Goal: Task Accomplishment & Management: Manage account settings

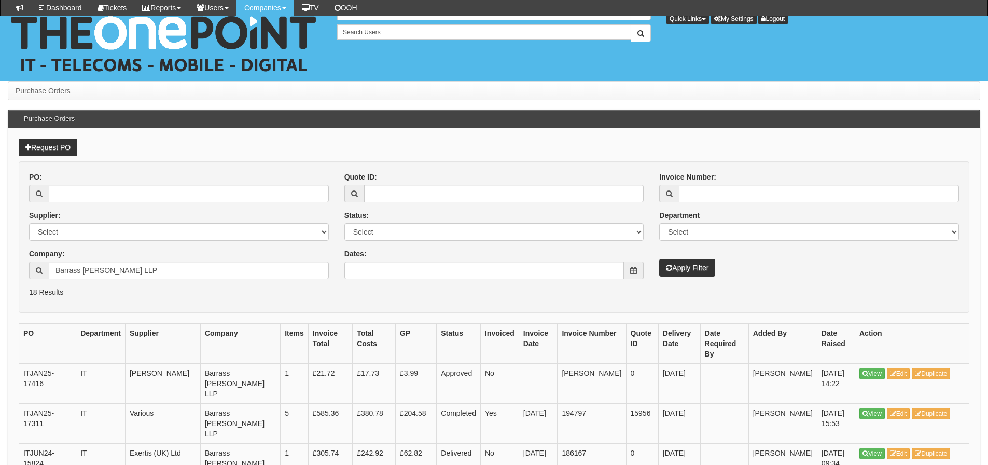
scroll to position [208, 0]
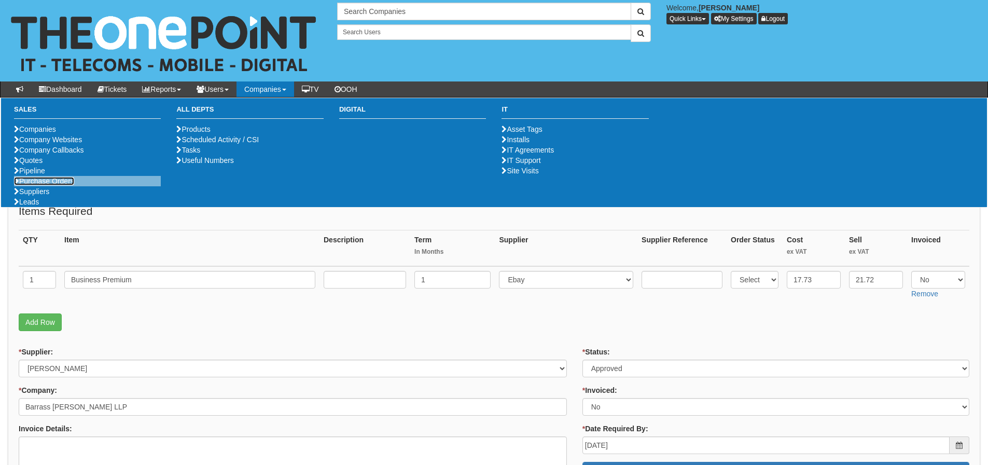
click at [61, 185] on link "Purchase Orders" at bounding box center [44, 181] width 60 height 8
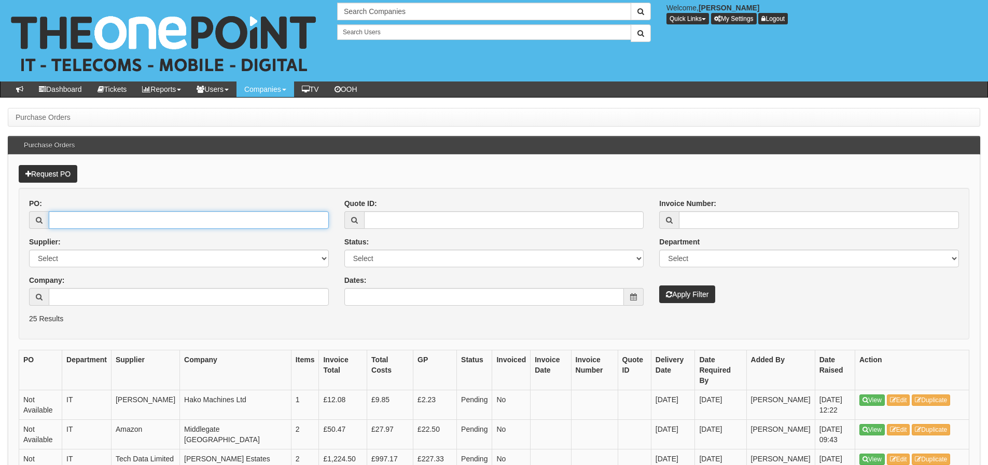
click at [134, 223] on input "PO:" at bounding box center [189, 220] width 280 height 18
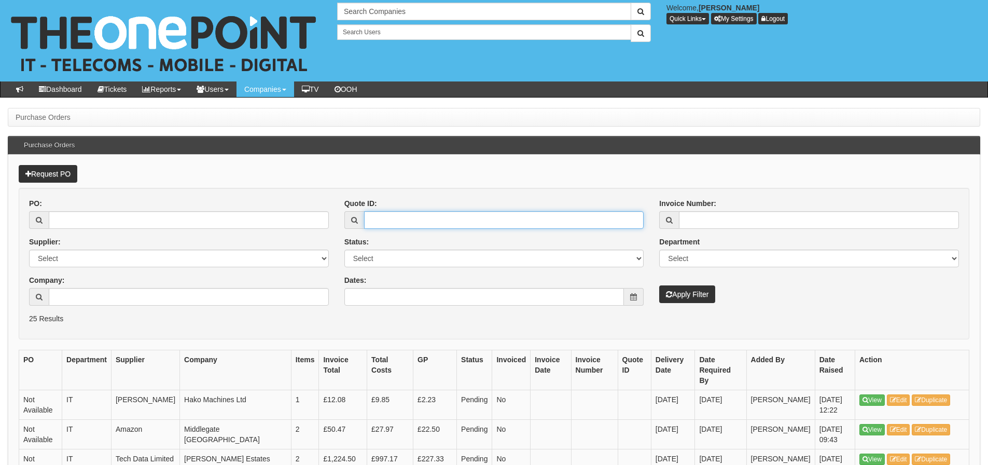
click at [366, 213] on input "Quote ID:" at bounding box center [504, 220] width 280 height 18
type input "11506"
click at [659, 285] on button "Apply Filter" at bounding box center [687, 294] width 56 height 18
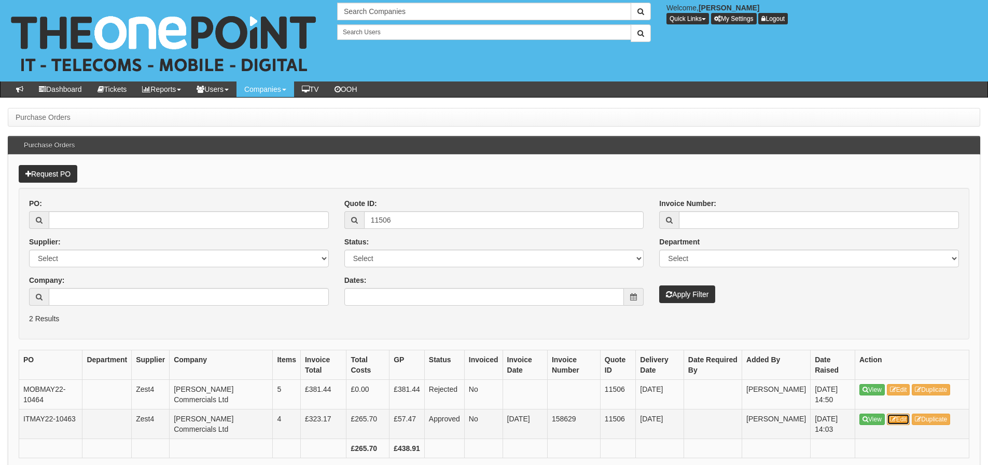
click at [906, 416] on link "Edit" at bounding box center [898, 419] width 23 height 11
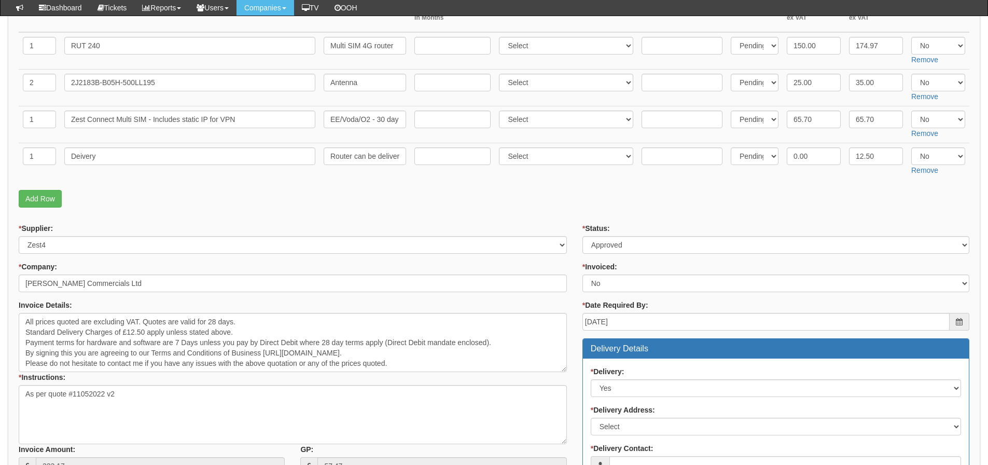
scroll to position [259, 0]
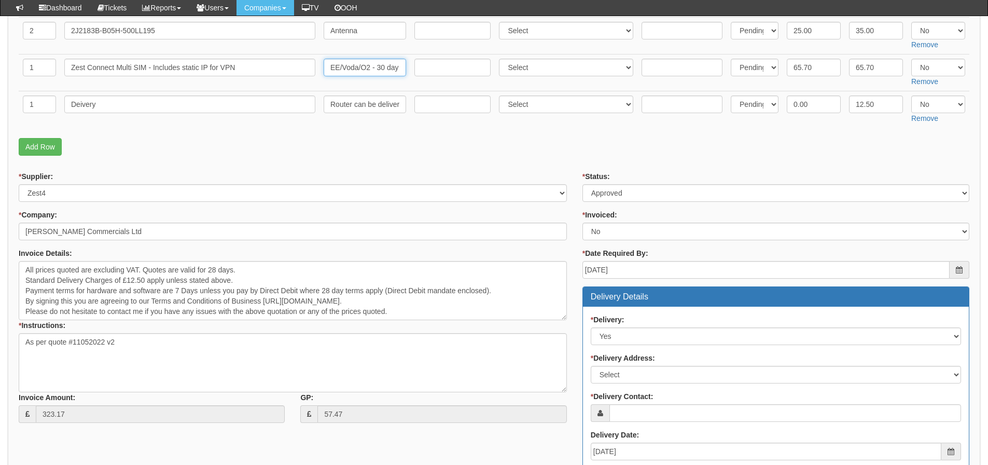
click at [388, 73] on input "EE/Voda/O2 - 30 day rolling - Zest connect plus 30GB" at bounding box center [365, 68] width 82 height 18
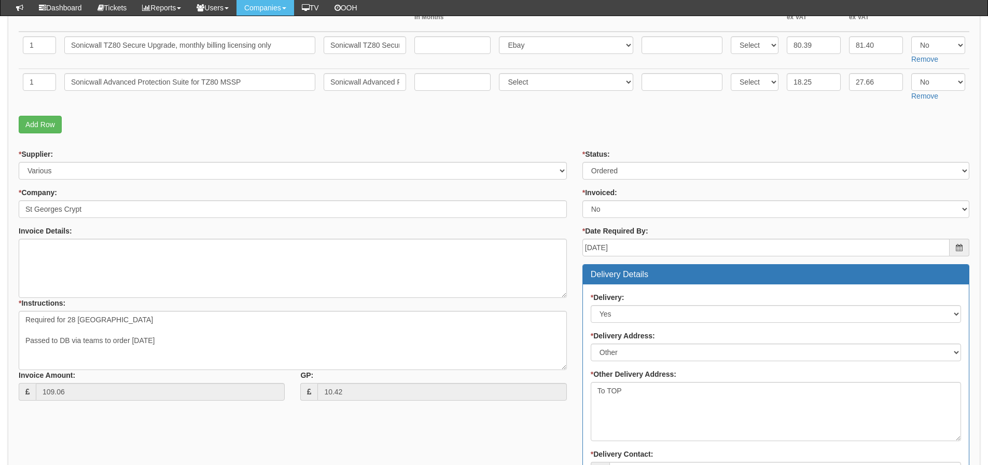
scroll to position [104, 0]
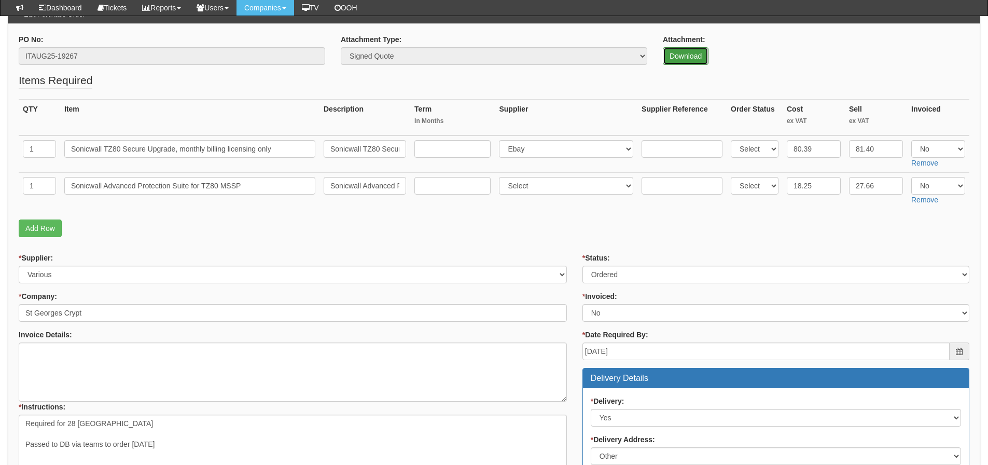
click at [680, 58] on link "Download" at bounding box center [686, 56] width 46 height 18
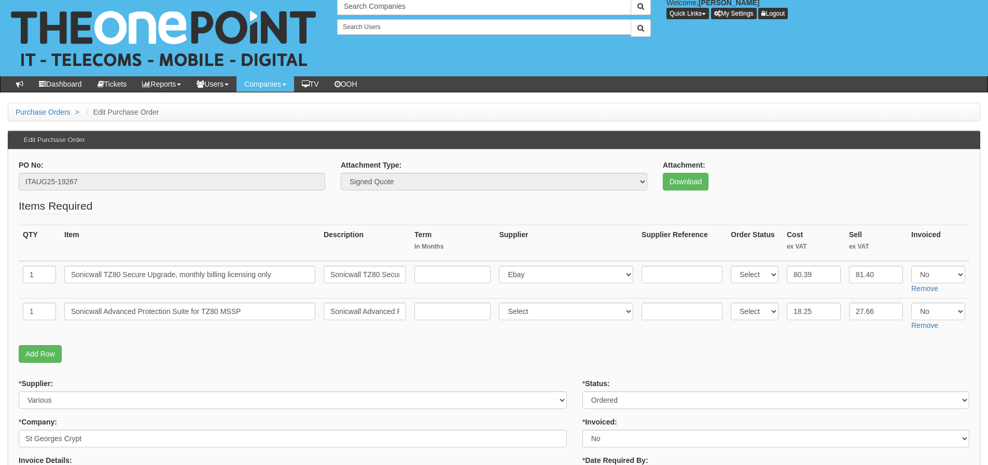
scroll to position [0, 0]
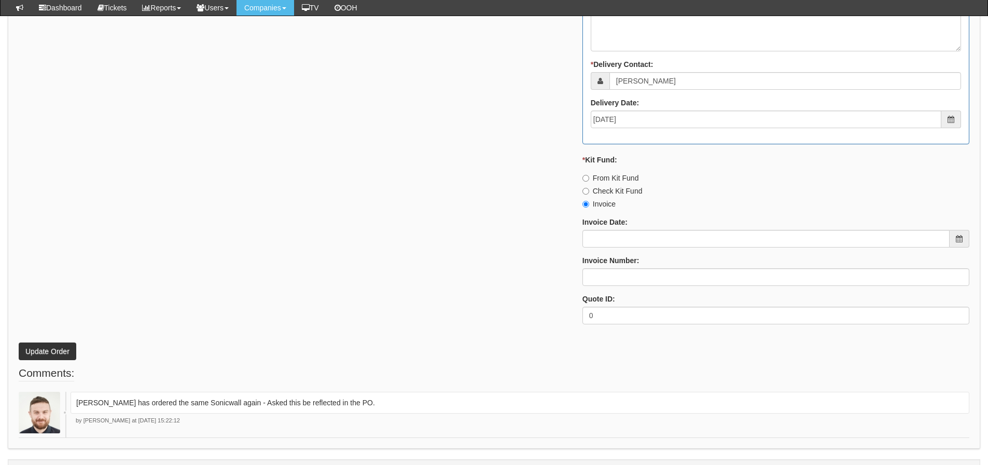
scroll to position [623, 0]
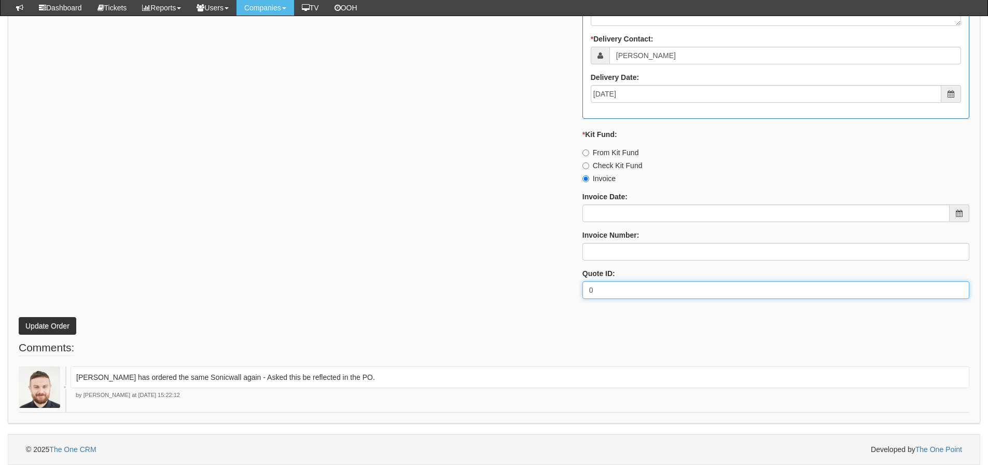
click at [162, 256] on div "* Supplier: Select 123 [DOMAIN_NAME] 1Password 3 4Gon [PERSON_NAME] Electric Lt…" at bounding box center [494, 20] width 967 height 573
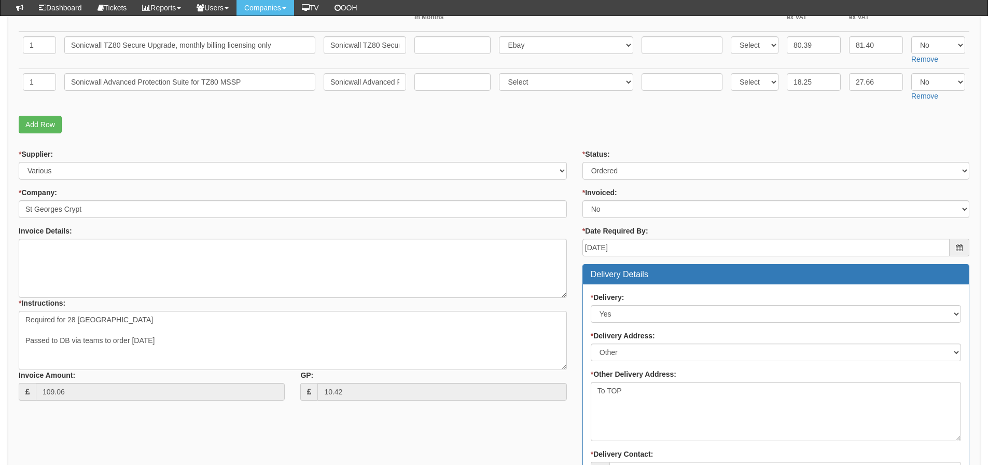
scroll to position [156, 0]
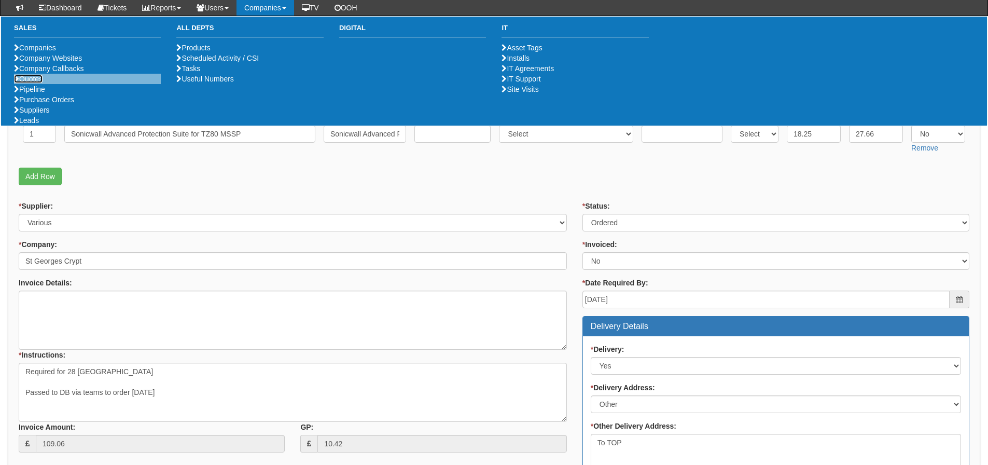
click at [37, 83] on link "Quotes" at bounding box center [28, 79] width 29 height 8
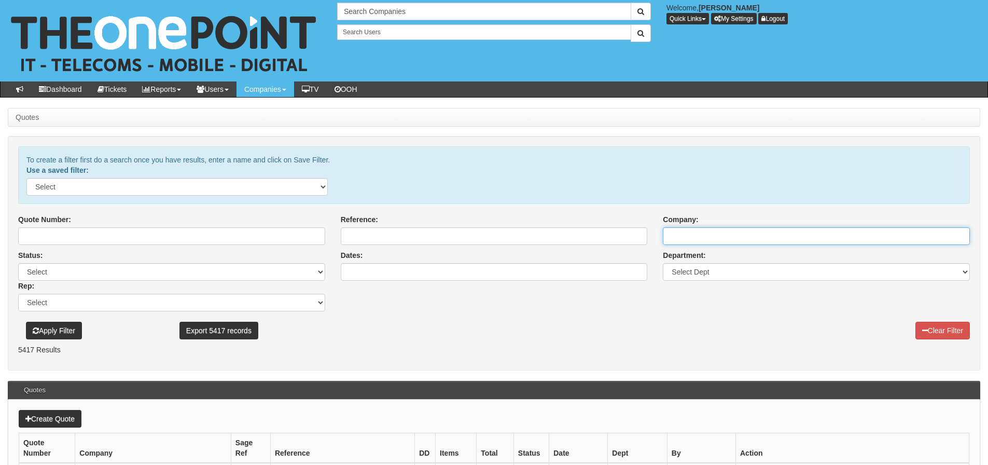
click at [783, 229] on input "Company:" at bounding box center [816, 236] width 307 height 18
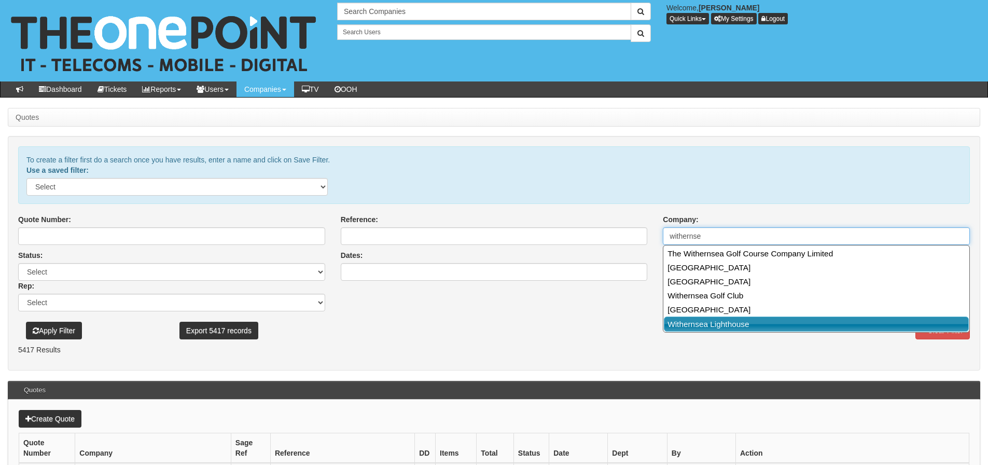
click at [736, 326] on link "Withernsea Lighthouse" at bounding box center [816, 324] width 305 height 15
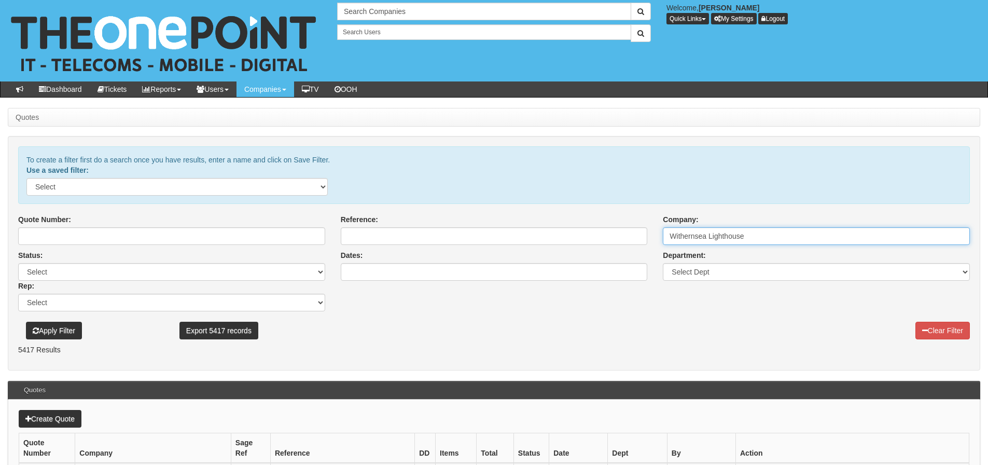
type input "Withernsea Lighthouse"
click at [73, 327] on button "Apply Filter" at bounding box center [54, 331] width 56 height 18
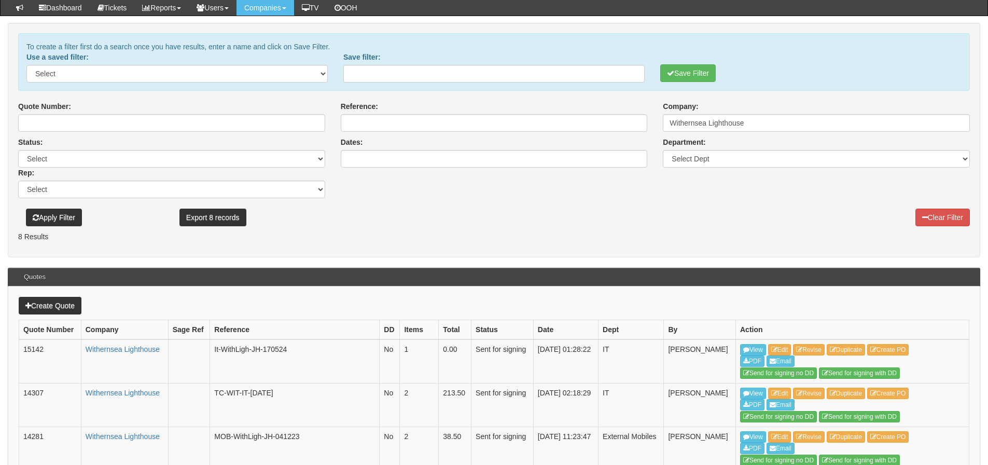
scroll to position [104, 0]
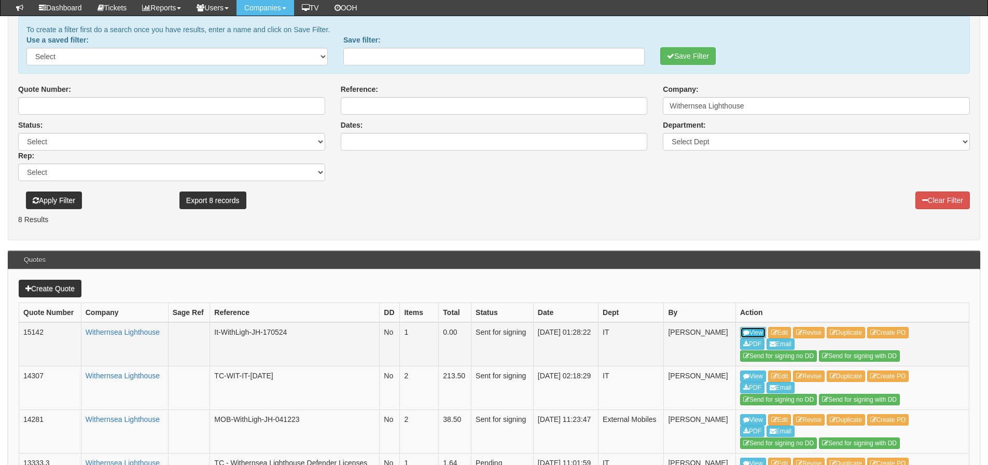
click at [749, 330] on icon at bounding box center [747, 332] width 6 height 6
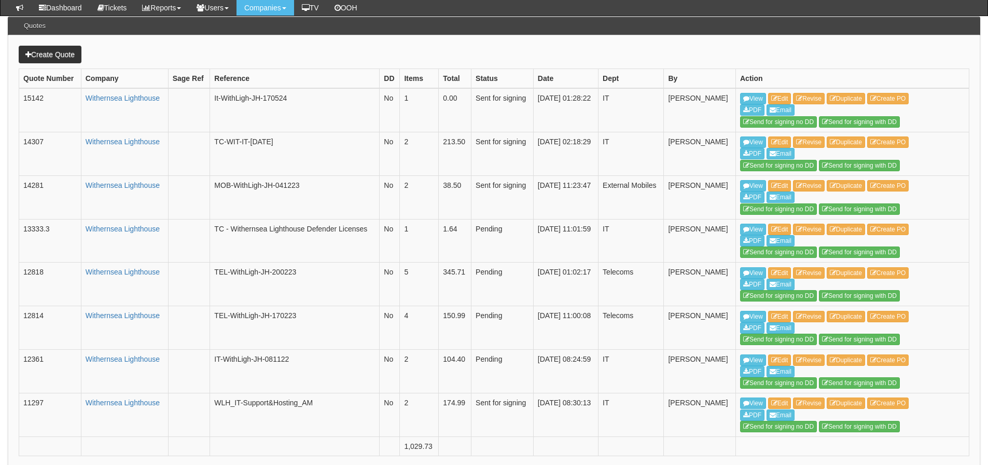
scroll to position [390, 0]
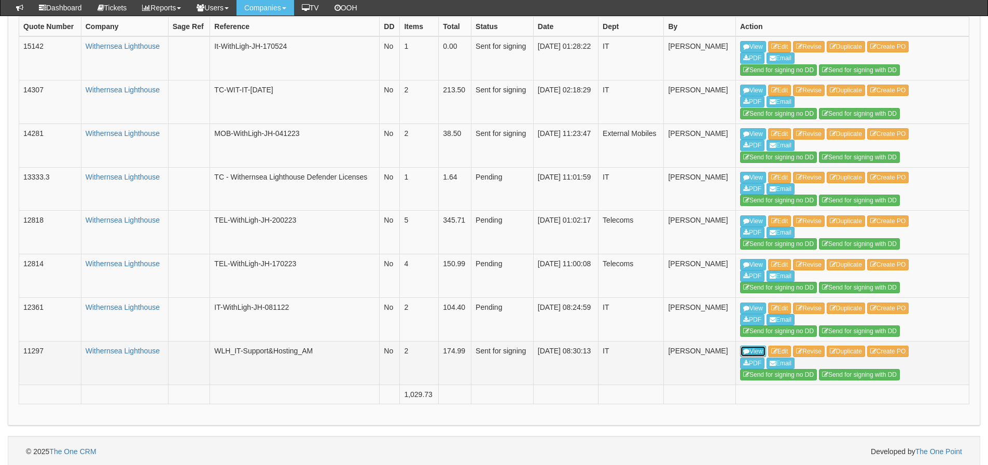
click at [746, 349] on link "View" at bounding box center [753, 351] width 26 height 11
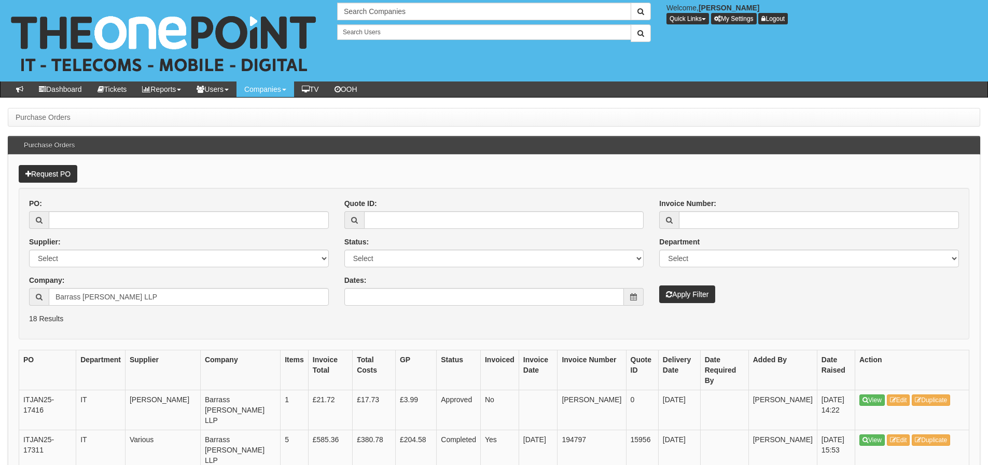
scroll to position [208, 0]
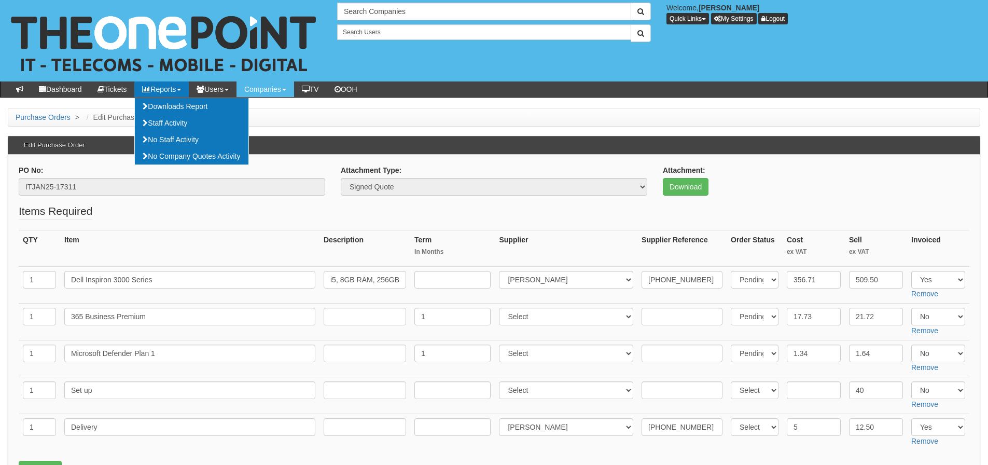
scroll to position [52, 0]
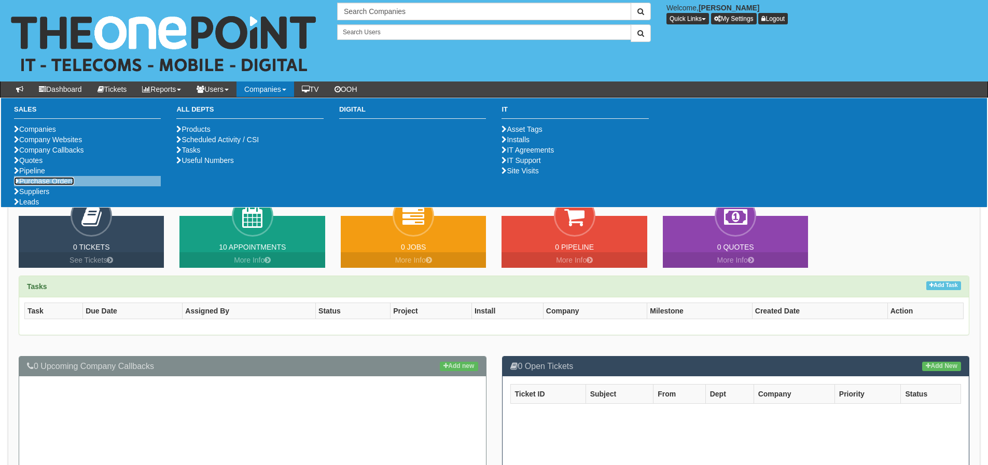
click at [59, 185] on link "Purchase Orders" at bounding box center [44, 181] width 60 height 8
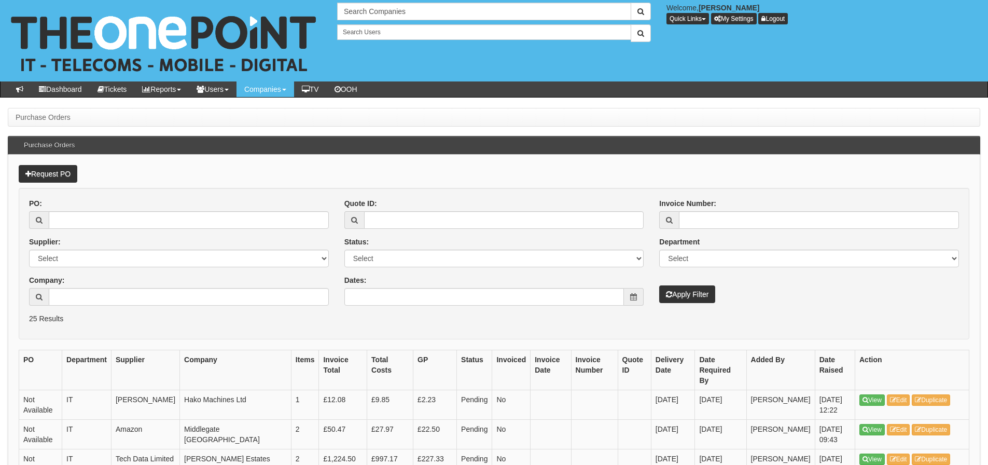
click at [177, 307] on div "PO: Supplier: Select 123 [DOMAIN_NAME] 1Password 3 4Gon [PERSON_NAME] Electric …" at bounding box center [178, 255] width 315 height 115
click at [174, 300] on input "Company:" at bounding box center [189, 297] width 280 height 18
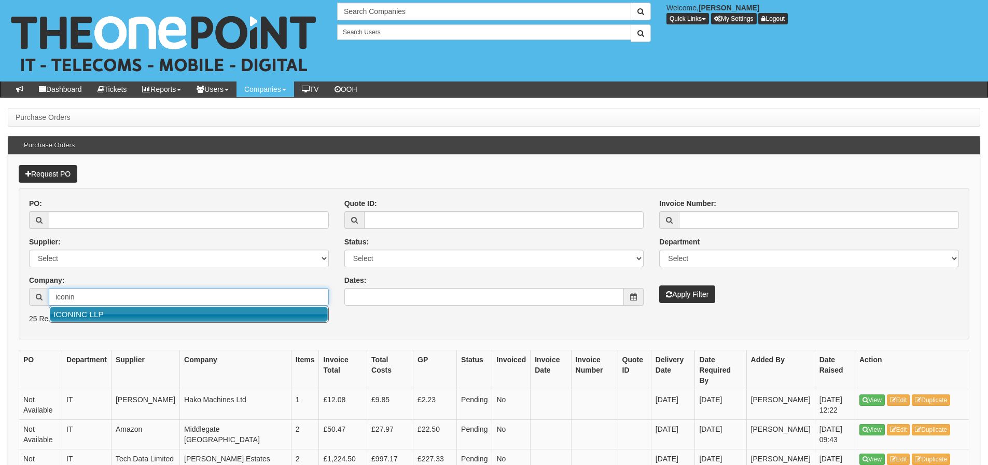
click at [164, 314] on link "ICONINC LLP" at bounding box center [189, 314] width 278 height 15
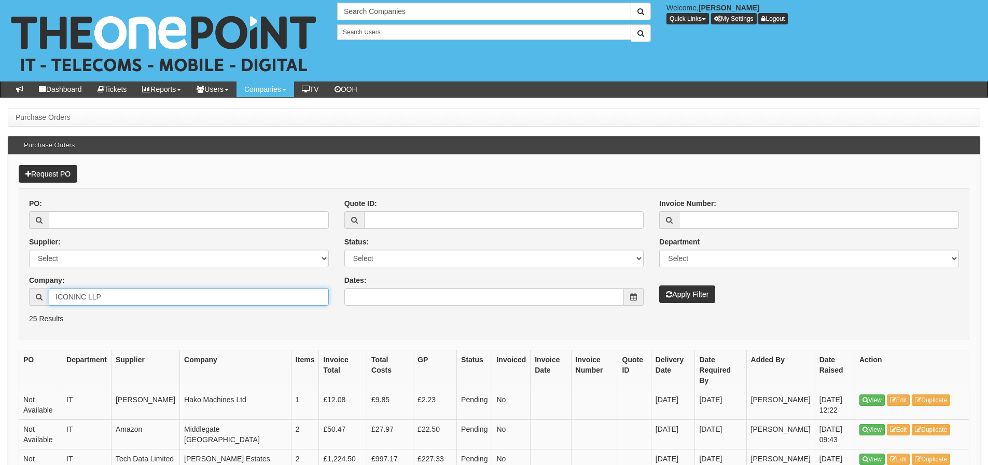
type input "ICONINC LLP"
click at [680, 293] on button "Apply Filter" at bounding box center [687, 294] width 56 height 18
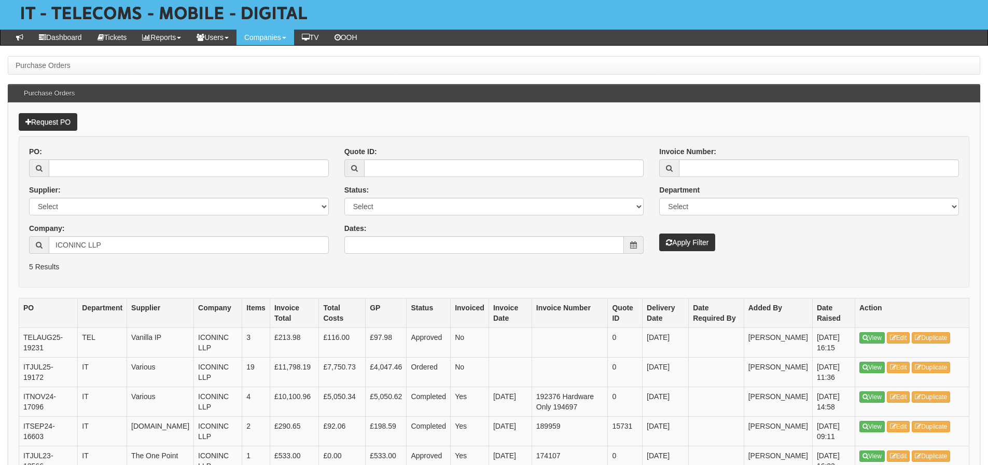
scroll to position [104, 0]
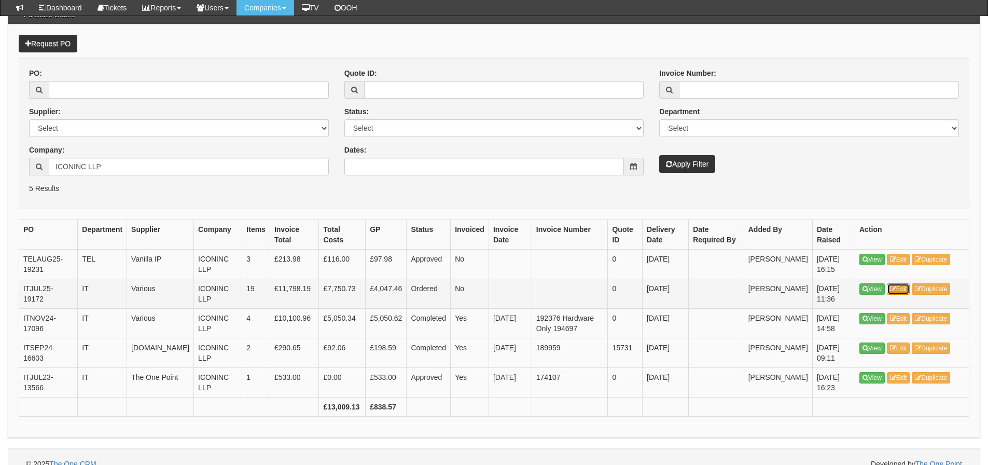
click at [907, 287] on link "Edit" at bounding box center [898, 288] width 23 height 11
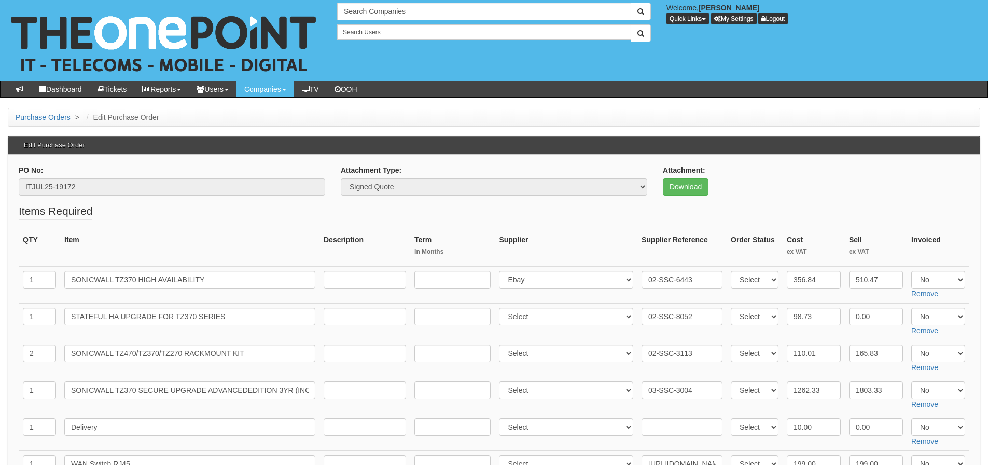
drag, startPoint x: 111, startPoint y: 202, endPoint x: 104, endPoint y: 191, distance: 12.8
click at [109, 202] on div "PO No: ITJUL25-19172" at bounding box center [172, 184] width 322 height 38
drag, startPoint x: 104, startPoint y: 190, endPoint x: 0, endPoint y: 188, distance: 103.8
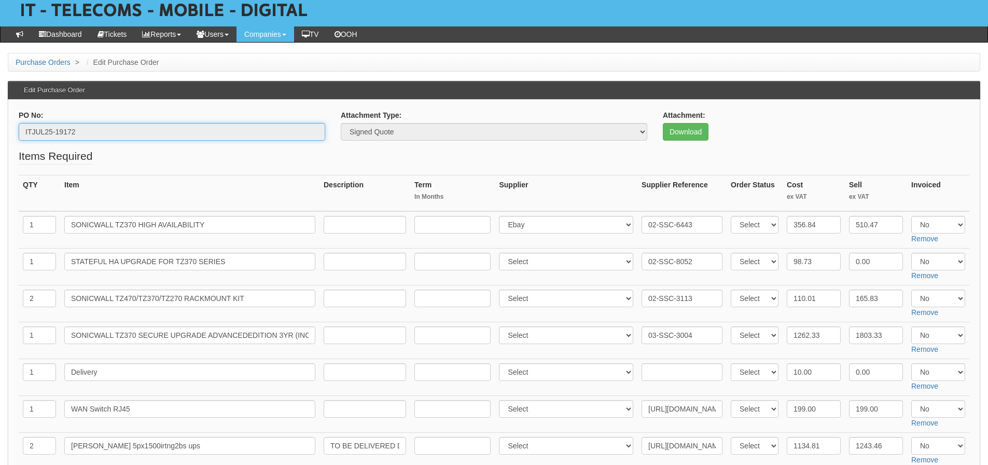
scroll to position [52, 0]
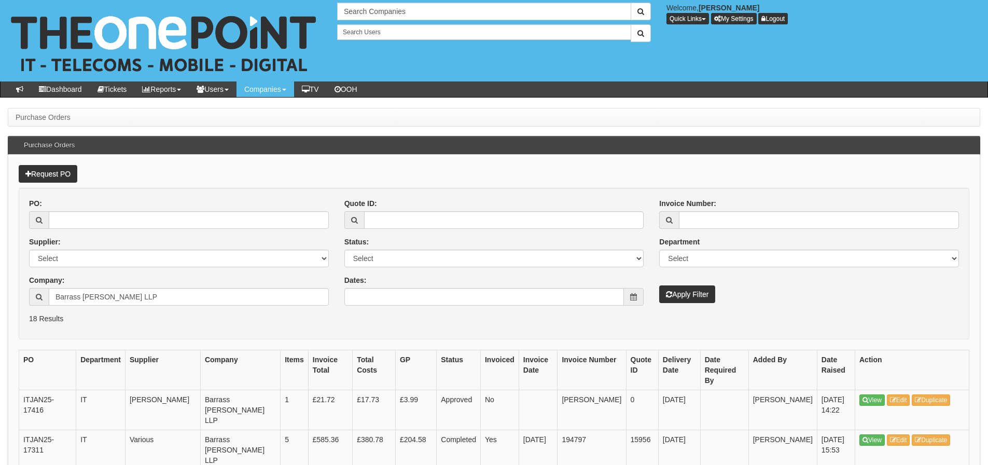
scroll to position [208, 0]
